Goal: Task Accomplishment & Management: Manage account settings

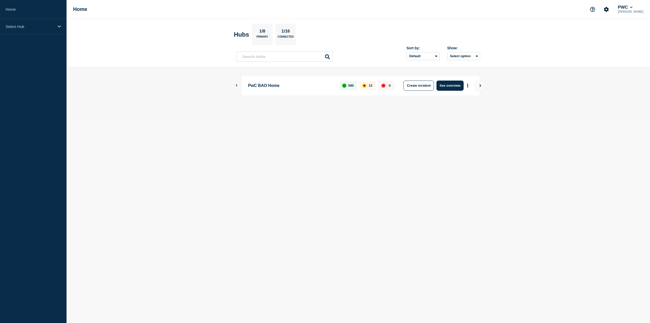
click at [321, 139] on body "Home Select Hub Home PWC [PERSON_NAME] Hubs 1/8 Primary 1/16 Connected Sort by:…" at bounding box center [325, 161] width 650 height 323
click at [38, 23] on div "Select Hub" at bounding box center [33, 26] width 67 height 15
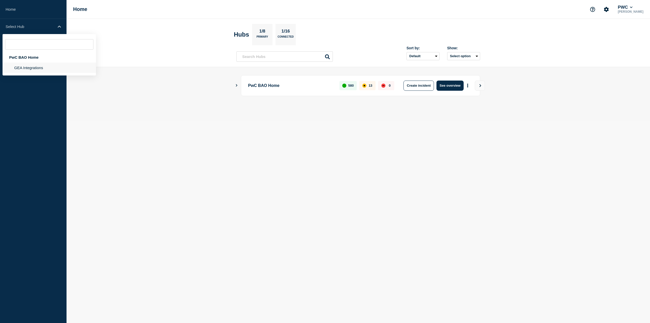
click at [31, 68] on li "GEA Integrations" at bounding box center [49, 67] width 93 height 10
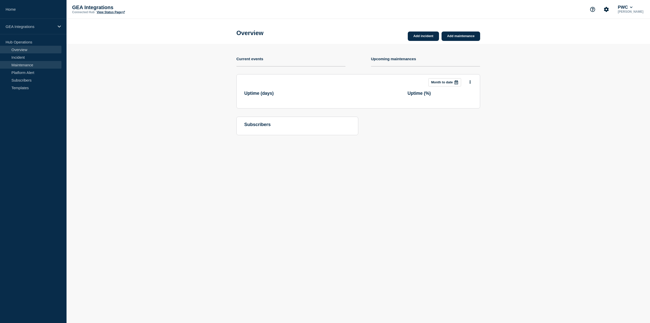
click at [36, 64] on link "Maintenance" at bounding box center [30, 65] width 61 height 8
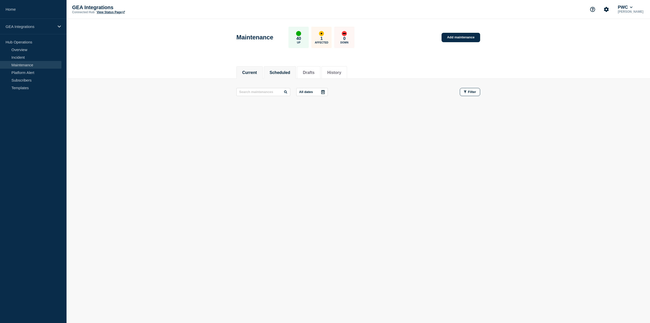
click at [282, 74] on button "Scheduled" at bounding box center [280, 72] width 21 height 5
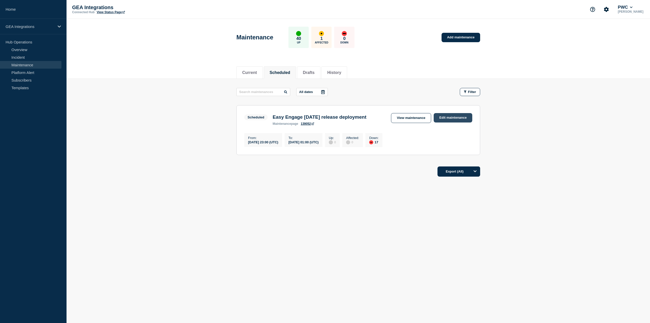
click at [455, 118] on link "Edit maintenance" at bounding box center [453, 117] width 39 height 9
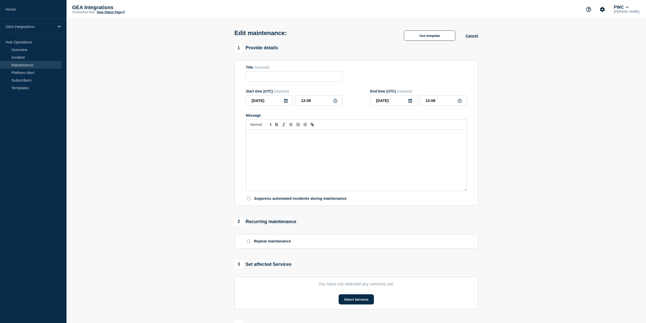
type input "Easy Engage [DATE] release deployment"
type input "23:00"
type input "[DATE]"
type input "01:00"
checkbox input "false"
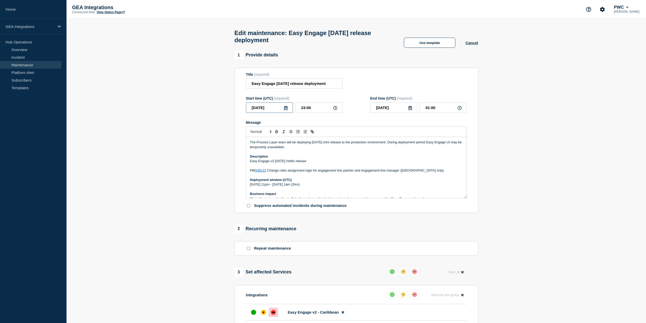
click at [288, 109] on input "[DATE]" at bounding box center [269, 107] width 47 height 10
click at [287, 109] on icon at bounding box center [286, 108] width 4 height 4
click at [303, 124] on polyline "button" at bounding box center [304, 124] width 2 height 3
click at [295, 140] on div "3" at bounding box center [295, 140] width 7 height 7
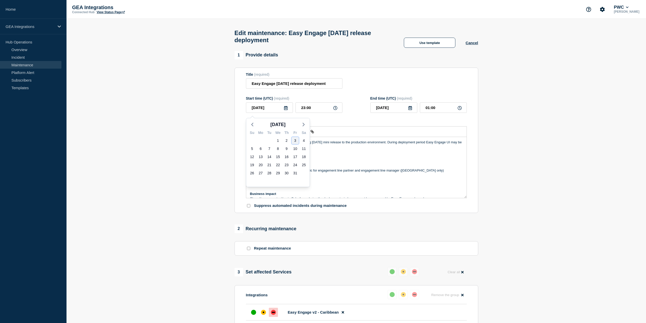
type input "[DATE]"
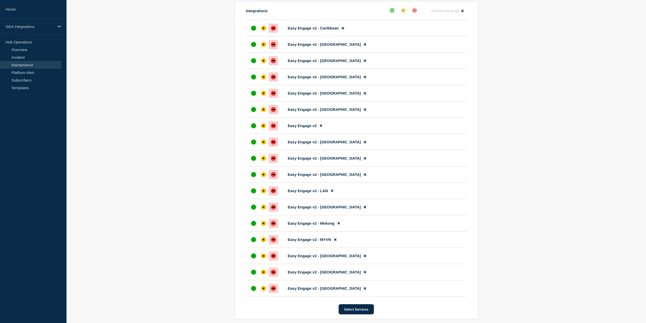
scroll to position [390, 0]
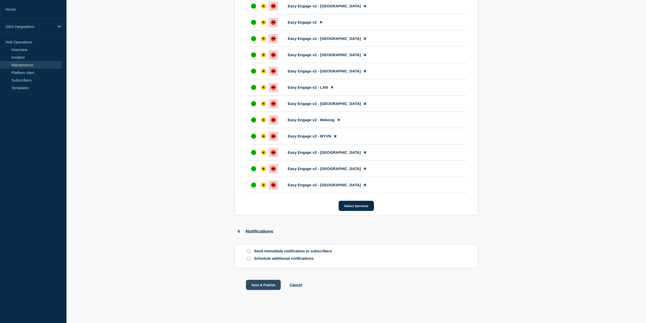
click at [262, 284] on button "Save & Publish" at bounding box center [263, 285] width 35 height 10
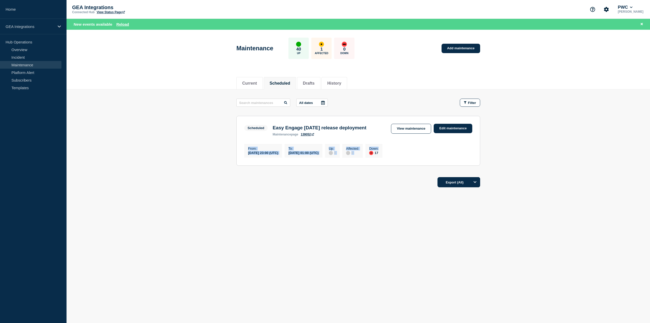
drag, startPoint x: 425, startPoint y: 153, endPoint x: 243, endPoint y: 149, distance: 181.6
click at [243, 149] on section "Scheduled Easy Engage [DATE] release deployment maintenance page 139052 View ma…" at bounding box center [358, 141] width 244 height 50
click at [249, 141] on section "Scheduled Easy Engage [DATE] release deployment maintenance page 139052 View ma…" at bounding box center [358, 141] width 244 height 50
drag, startPoint x: 248, startPoint y: 127, endPoint x: 416, endPoint y: 153, distance: 170.2
click at [416, 153] on section "Scheduled Easy Engage [DATE] release deployment maintenance page 139052 View ma…" at bounding box center [358, 141] width 244 height 50
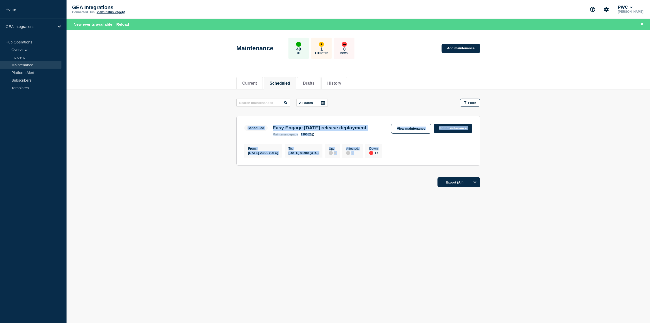
click at [416, 153] on div "From : [DATE] 23:00 (UTC) To : [DATE] 01:00 (UTC) Up : 0 Affected : 0 Down : 17" at bounding box center [358, 149] width 228 height 15
click at [130, 105] on main "All dates Filter Scheduled 17 Down Easy Engage [DATE] release deployment From […" at bounding box center [358, 131] width 583 height 84
